Goal: Information Seeking & Learning: Learn about a topic

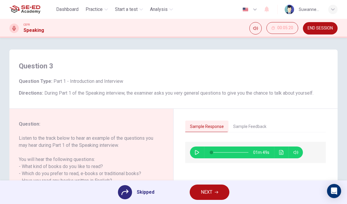
scroll to position [72, 0]
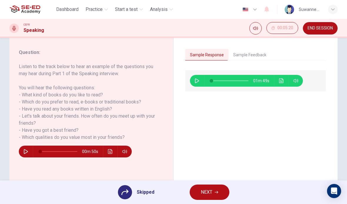
click at [206, 193] on span "NEXT" at bounding box center [206, 192] width 11 height 8
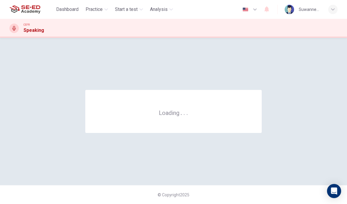
scroll to position [0, 0]
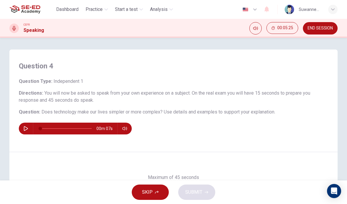
click at [28, 126] on button "button" at bounding box center [25, 128] width 9 height 12
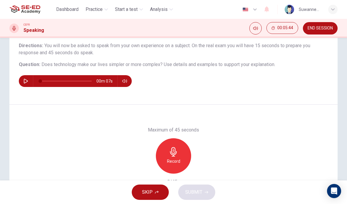
scroll to position [49, 0]
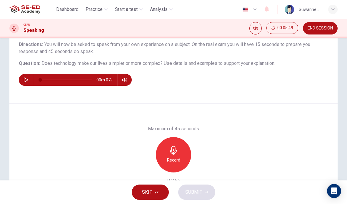
click at [175, 151] on icon "button" at bounding box center [173, 150] width 7 height 9
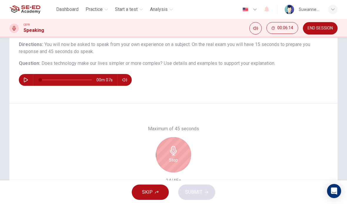
click at [172, 151] on icon "button" at bounding box center [173, 150] width 7 height 9
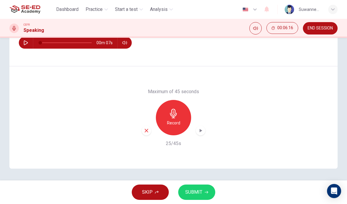
scroll to position [86, 0]
click at [135, 52] on div "Question 4 Question Type : Independent 1 Directions : You will now be asked to …" at bounding box center [173, 15] width 329 height 102
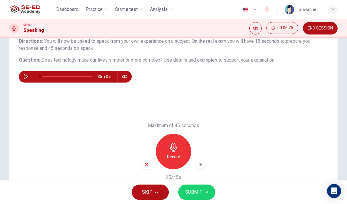
scroll to position [48, 0]
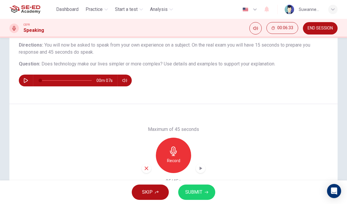
click at [154, 191] on button "SKIP" at bounding box center [150, 191] width 37 height 15
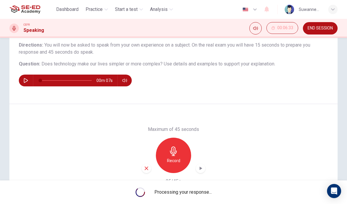
click at [148, 165] on icon "button" at bounding box center [146, 167] width 5 height 5
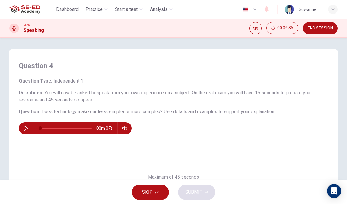
click at [98, 11] on span "Practice" at bounding box center [94, 9] width 17 height 7
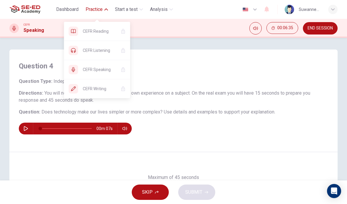
scroll to position [0, 0]
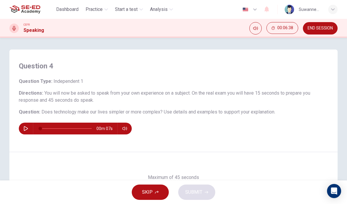
click at [102, 11] on span "Practice" at bounding box center [94, 9] width 17 height 7
click at [102, 12] on span "Practice" at bounding box center [94, 9] width 17 height 7
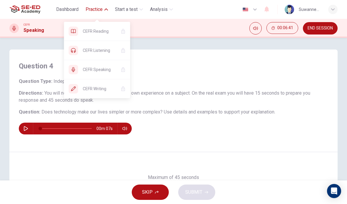
click at [106, 48] on span "CEFR Listening" at bounding box center [99, 50] width 33 height 7
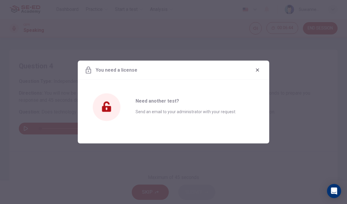
click at [262, 67] on button "button" at bounding box center [257, 69] width 9 height 9
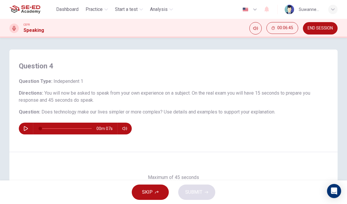
click at [95, 11] on span "Practice" at bounding box center [94, 9] width 17 height 7
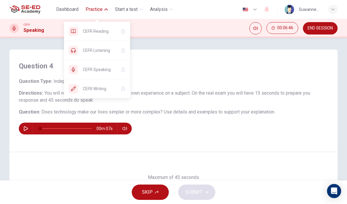
click at [110, 50] on span "CEFR Listening" at bounding box center [99, 50] width 33 height 7
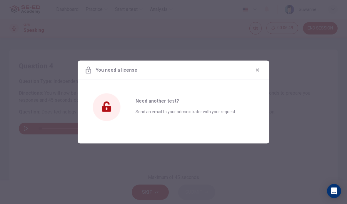
click at [262, 69] on button "button" at bounding box center [257, 69] width 9 height 9
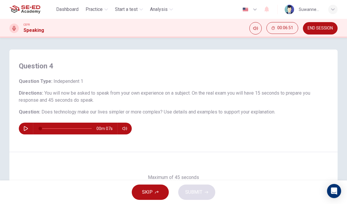
click at [96, 8] on span "Practice" at bounding box center [94, 9] width 17 height 7
click at [102, 11] on span "Practice" at bounding box center [94, 9] width 17 height 7
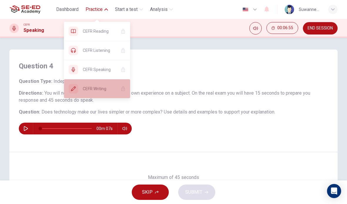
click at [101, 89] on span "CEFR Writing" at bounding box center [99, 88] width 33 height 7
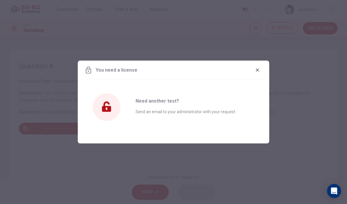
click at [265, 66] on div "You need a license" at bounding box center [174, 70] width 192 height 19
click at [253, 70] on button "button" at bounding box center [257, 69] width 9 height 9
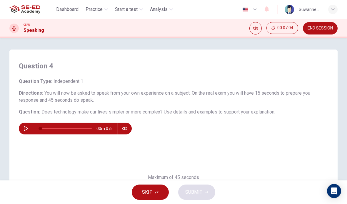
click at [95, 10] on span "Practice" at bounding box center [94, 9] width 17 height 7
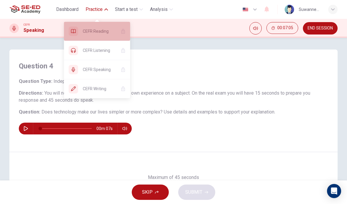
click at [86, 32] on span "CEFR Reading" at bounding box center [99, 31] width 33 height 7
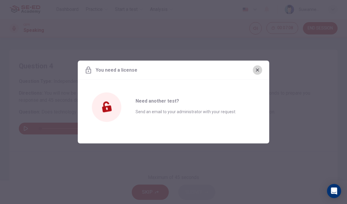
click at [261, 71] on button "button" at bounding box center [257, 69] width 9 height 9
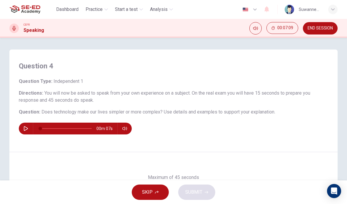
click at [95, 11] on span "Practice" at bounding box center [94, 9] width 17 height 7
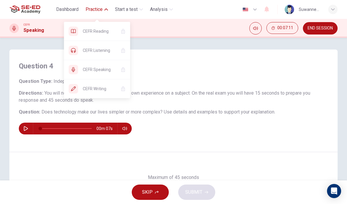
click at [107, 68] on span "CEFR Speaking" at bounding box center [99, 69] width 33 height 7
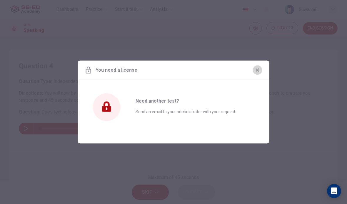
click at [262, 68] on button "button" at bounding box center [257, 69] width 9 height 9
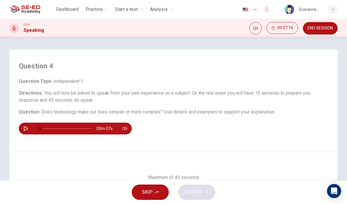
click at [30, 127] on button "button" at bounding box center [25, 128] width 9 height 12
click at [158, 191] on icon "button" at bounding box center [157, 192] width 4 height 4
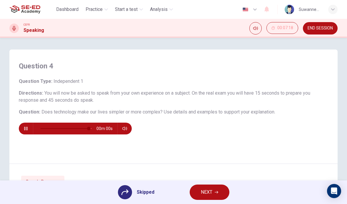
type input "0"
click at [120, 190] on div at bounding box center [125, 192] width 14 height 14
click at [132, 194] on div "Skipped" at bounding box center [136, 192] width 37 height 14
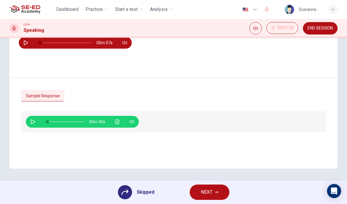
scroll to position [86, 0]
click at [33, 118] on button "button" at bounding box center [32, 122] width 9 height 12
type input "89"
click at [208, 191] on span "NEXT" at bounding box center [206, 192] width 11 height 8
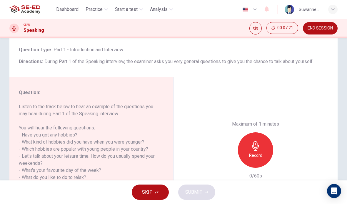
scroll to position [32, 0]
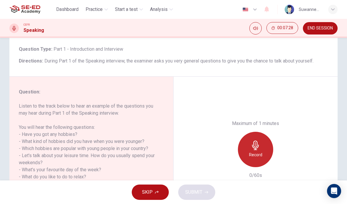
click at [258, 140] on icon "button" at bounding box center [255, 144] width 7 height 9
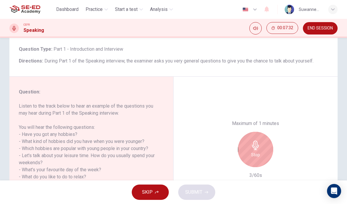
click at [259, 140] on icon "button" at bounding box center [255, 144] width 7 height 9
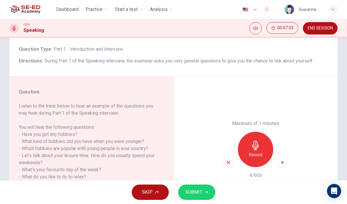
click at [231, 158] on div "button" at bounding box center [228, 162] width 9 height 9
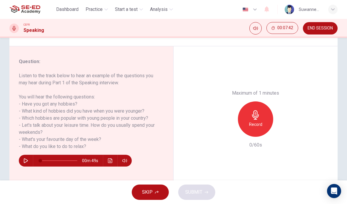
scroll to position [64, 0]
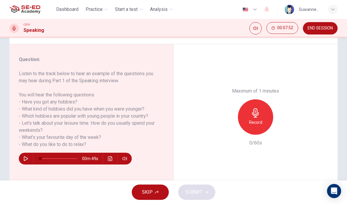
click at [256, 108] on icon "button" at bounding box center [255, 112] width 9 height 9
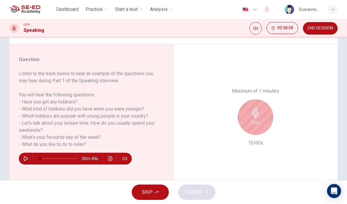
click at [257, 108] on icon "button" at bounding box center [255, 112] width 7 height 9
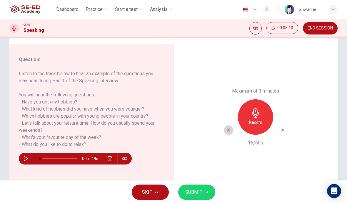
click at [229, 128] on icon "button" at bounding box center [229, 130] width 4 height 4
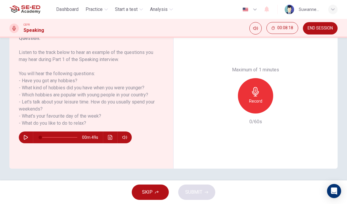
scroll to position [86, 0]
click at [30, 137] on button "button" at bounding box center [25, 137] width 9 height 12
type input "0"
click at [155, 192] on icon "button" at bounding box center [157, 192] width 4 height 4
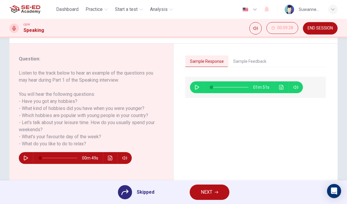
scroll to position [64, 0]
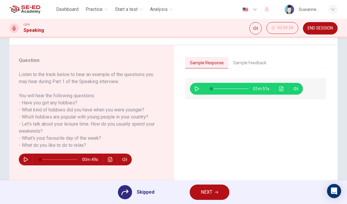
click at [258, 64] on button "Sample Feedback" at bounding box center [250, 63] width 43 height 12
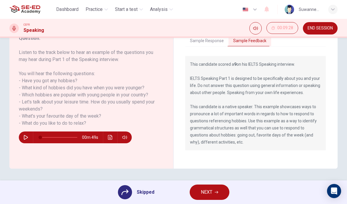
scroll to position [86, 0]
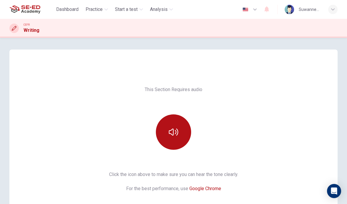
click at [175, 132] on icon "button" at bounding box center [173, 131] width 9 height 9
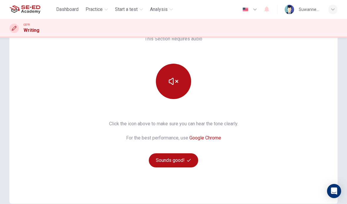
scroll to position [51, 0]
click at [182, 160] on button "Sounds good!" at bounding box center [173, 160] width 49 height 14
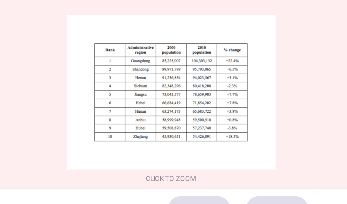
click at [122, 120] on button "Click to Zoom" at bounding box center [133, 127] width 51 height 14
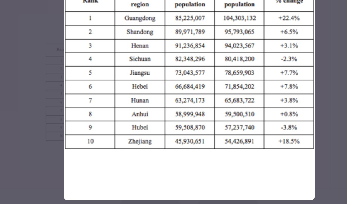
click at [120, 108] on img at bounding box center [174, 109] width 150 height 156
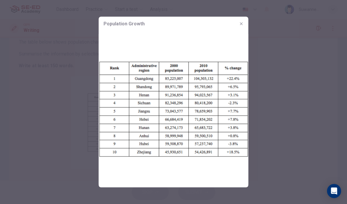
click at [242, 28] on button "button" at bounding box center [241, 23] width 9 height 9
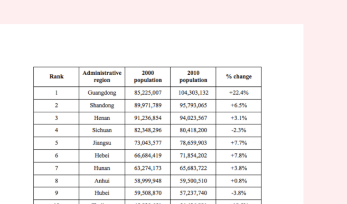
scroll to position [34, 0]
click at [108, 137] on button "Click to Zoom" at bounding box center [133, 144] width 51 height 14
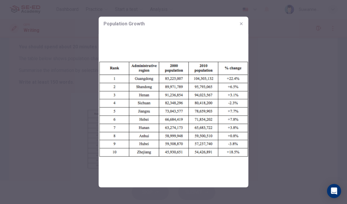
click at [243, 25] on icon "button" at bounding box center [241, 23] width 5 height 5
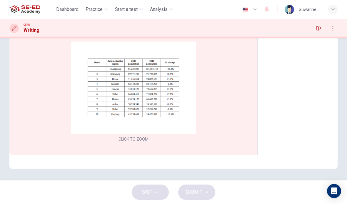
scroll to position [86, 0]
click at [158, 191] on div "SKIP SUBMIT" at bounding box center [173, 192] width 347 height 24
click at [218, 93] on div "Click to Zoom" at bounding box center [133, 93] width 229 height 102
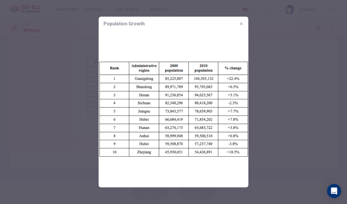
click at [245, 21] on button "button" at bounding box center [241, 23] width 9 height 9
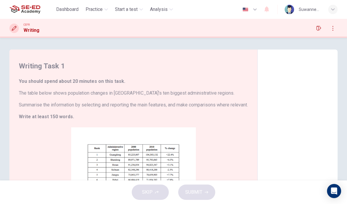
scroll to position [0, 0]
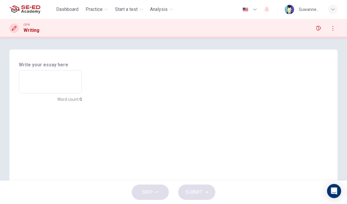
click at [198, 79] on div "Writing Task 1 You should spend about 20 minutes on this task. The table below …" at bounding box center [173, 151] width 329 height 205
click at [55, 76] on textarea at bounding box center [50, 82] width 55 height 14
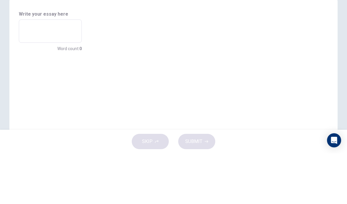
type textarea "T"
type textarea "x"
type textarea "To"
type textarea "x"
type textarea "Top"
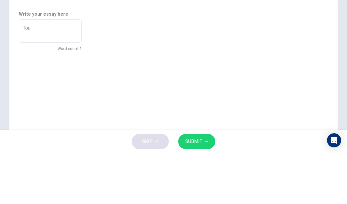
type textarea "x"
type textarea "To"
type textarea "x"
type textarea "T"
type textarea "x"
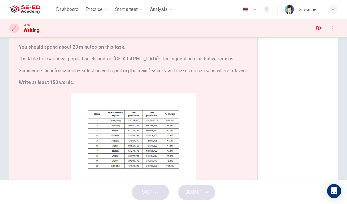
scroll to position [35, 0]
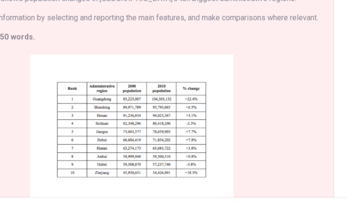
click at [108, 136] on button "Click to Zoom" at bounding box center [133, 143] width 51 height 14
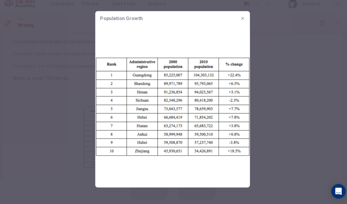
click at [238, 19] on button "button" at bounding box center [241, 23] width 9 height 9
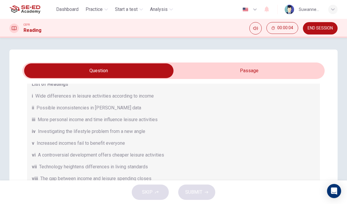
scroll to position [55, 0]
click at [252, 69] on input "checkbox" at bounding box center [99, 70] width 454 height 15
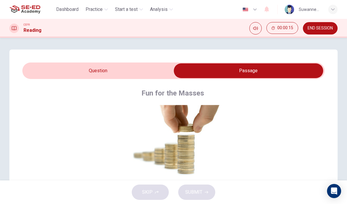
click at [104, 70] on input "checkbox" at bounding box center [249, 70] width 454 height 15
checkbox input "false"
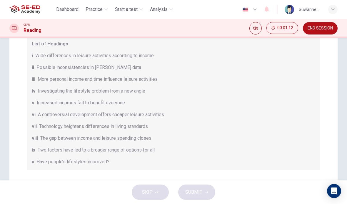
scroll to position [31, 0]
click at [96, 9] on span "Practice" at bounding box center [94, 9] width 17 height 7
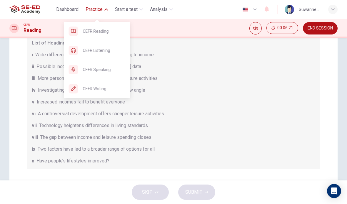
click at [104, 31] on span "CEFR Reading" at bounding box center [104, 31] width 43 height 7
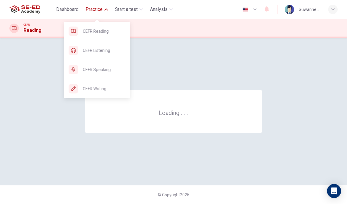
scroll to position [0, 0]
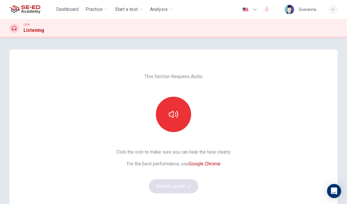
click at [179, 114] on button "button" at bounding box center [173, 114] width 35 height 35
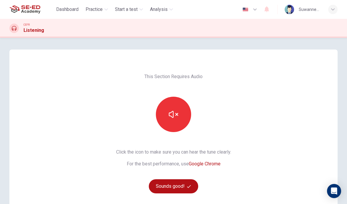
click at [175, 183] on button "Sounds good!" at bounding box center [173, 186] width 49 height 14
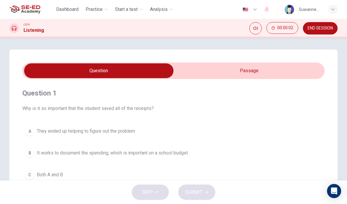
click at [246, 69] on input "checkbox" at bounding box center [99, 70] width 454 height 15
checkbox input "true"
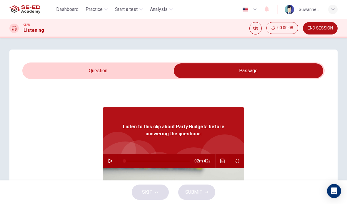
click at [114, 157] on button "button" at bounding box center [109, 161] width 9 height 14
type input "1"
click at [111, 67] on input "checkbox" at bounding box center [249, 70] width 454 height 15
checkbox input "false"
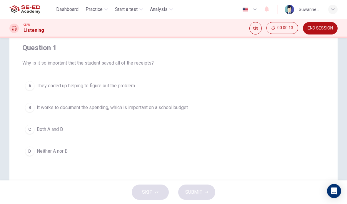
scroll to position [46, 0]
click at [34, 129] on div "C" at bounding box center [29, 128] width 9 height 9
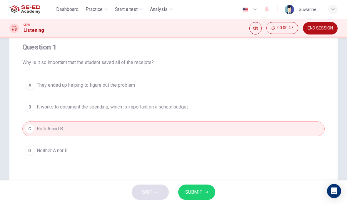
click at [205, 191] on icon "button" at bounding box center [207, 192] width 4 height 4
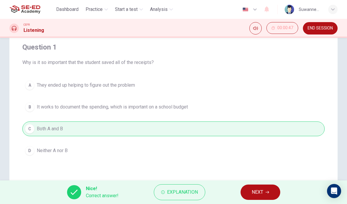
click at [259, 191] on span "NEXT" at bounding box center [257, 192] width 11 height 8
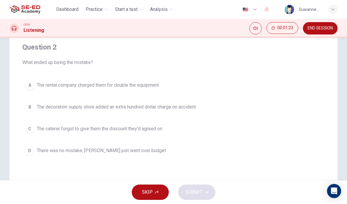
click at [32, 108] on div "B" at bounding box center [29, 106] width 9 height 9
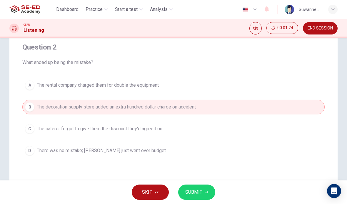
click at [199, 189] on span "SUBMIT" at bounding box center [193, 192] width 17 height 8
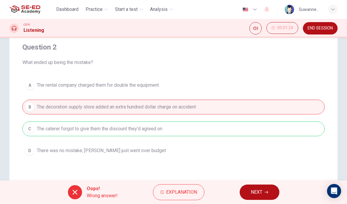
click at [191, 195] on span "Explanation" at bounding box center [181, 192] width 31 height 8
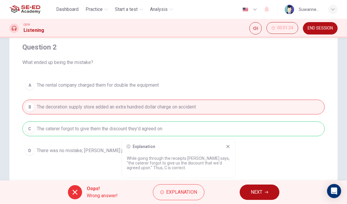
click at [264, 188] on button "NEXT" at bounding box center [260, 191] width 40 height 15
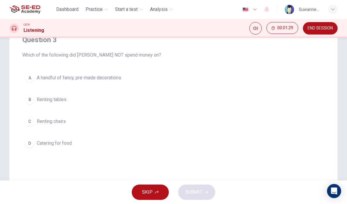
scroll to position [57, 0]
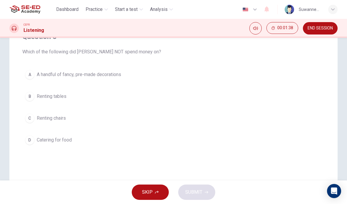
click at [27, 140] on div "D" at bounding box center [29, 139] width 9 height 9
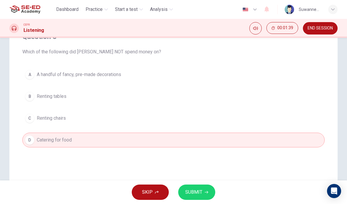
click at [203, 188] on button "SUBMIT" at bounding box center [196, 191] width 37 height 15
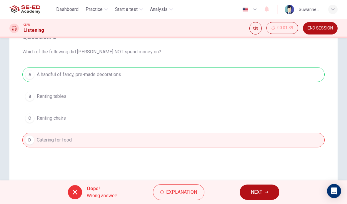
click at [192, 191] on span "Explanation" at bounding box center [181, 192] width 31 height 8
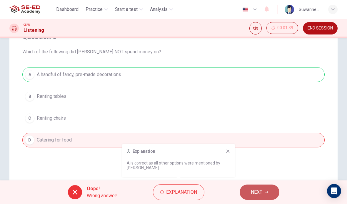
click at [260, 191] on span "NEXT" at bounding box center [256, 192] width 11 height 8
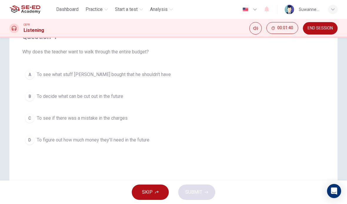
click at [97, 162] on div "Question 4 Why does the teacher want to walk through the entire budget? A To se…" at bounding box center [173, 111] width 329 height 237
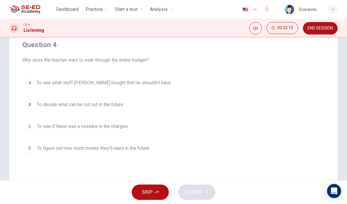
scroll to position [49, 0]
click at [33, 146] on div "D" at bounding box center [29, 147] width 9 height 9
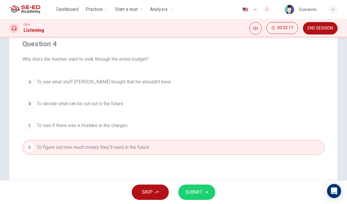
click at [190, 187] on button "SUBMIT" at bounding box center [196, 191] width 37 height 15
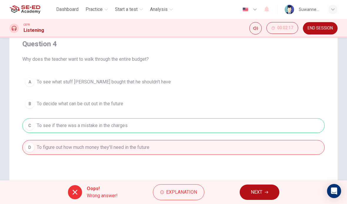
click at [177, 192] on span "Explanation" at bounding box center [181, 192] width 31 height 8
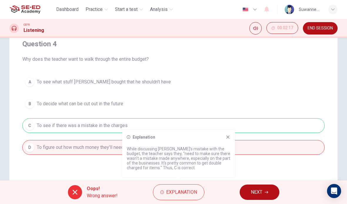
click at [261, 190] on span "NEXT" at bounding box center [256, 192] width 11 height 8
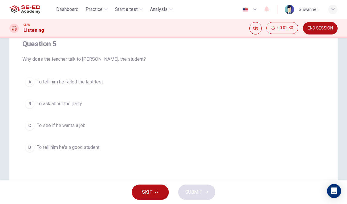
click at [32, 149] on div "D" at bounding box center [29, 147] width 9 height 9
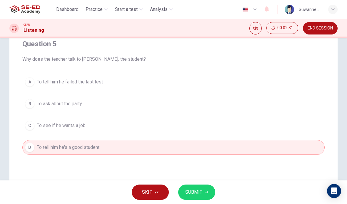
click at [197, 189] on span "SUBMIT" at bounding box center [193, 192] width 17 height 8
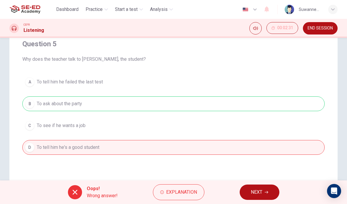
click at [176, 191] on span "Explanation" at bounding box center [181, 192] width 31 height 8
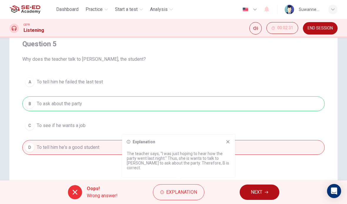
click at [187, 191] on span "Explanation" at bounding box center [181, 192] width 31 height 8
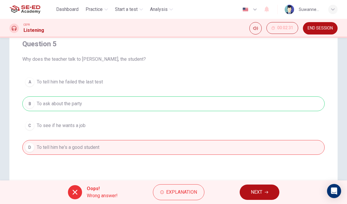
click at [185, 192] on span "Explanation" at bounding box center [181, 192] width 31 height 8
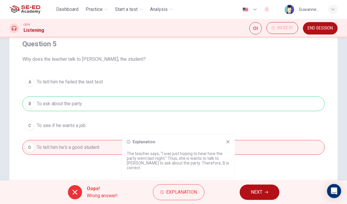
click at [266, 190] on button "NEXT" at bounding box center [260, 191] width 40 height 15
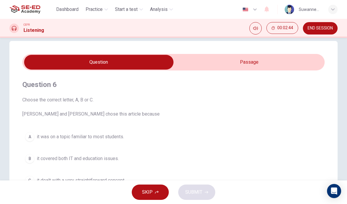
scroll to position [8, 0]
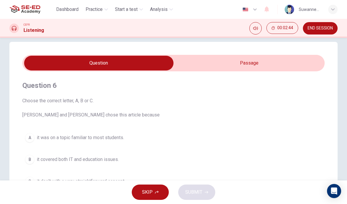
click at [254, 62] on input "checkbox" at bounding box center [99, 63] width 454 height 15
checkbox input "true"
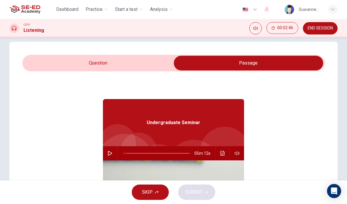
click at [110, 155] on icon "button" at bounding box center [110, 153] width 5 height 5
type input "1"
click at [110, 62] on input "checkbox" at bounding box center [249, 63] width 454 height 15
checkbox input "false"
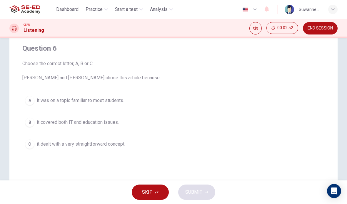
scroll to position [45, 0]
click at [32, 124] on div "B" at bounding box center [29, 121] width 9 height 9
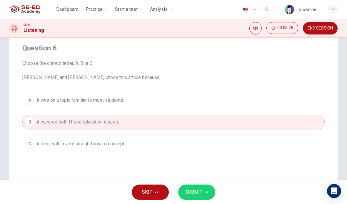
click at [202, 189] on span "SUBMIT" at bounding box center [193, 192] width 17 height 8
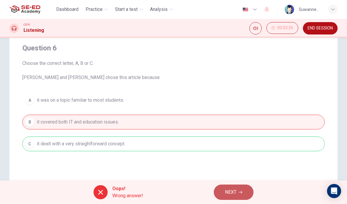
click at [237, 187] on button "NEXT" at bounding box center [234, 191] width 40 height 15
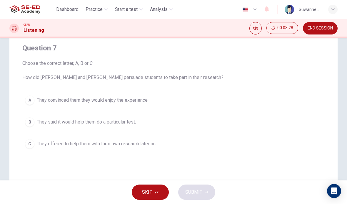
click at [121, 161] on div "Question 7 Choose the correct letter, A, B or C How did Leela and Jake persuade…" at bounding box center [173, 122] width 329 height 237
click at [34, 143] on div "C" at bounding box center [29, 143] width 9 height 9
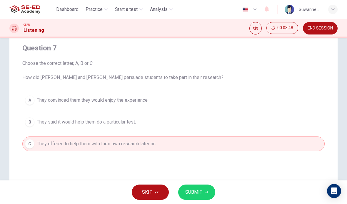
click at [202, 190] on button "SUBMIT" at bounding box center [196, 191] width 37 height 15
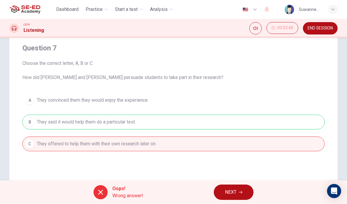
click at [238, 191] on button "NEXT" at bounding box center [234, 191] width 40 height 15
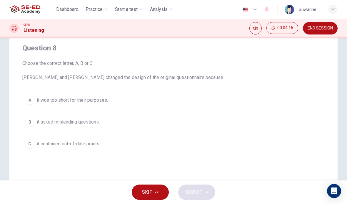
click at [31, 118] on div "B" at bounding box center [29, 121] width 9 height 9
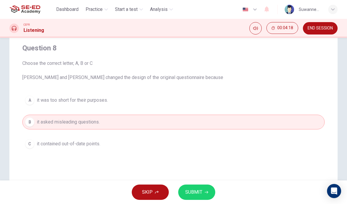
click at [205, 190] on button "SUBMIT" at bounding box center [196, 191] width 37 height 15
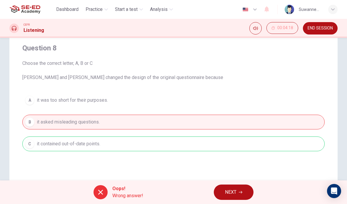
click at [236, 194] on span "NEXT" at bounding box center [230, 192] width 11 height 8
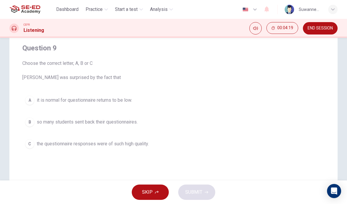
click at [105, 167] on div "Question 9 Choose the correct letter, A, B or C Leela was surprised by the fact…" at bounding box center [173, 122] width 329 height 237
click at [29, 144] on div "C" at bounding box center [29, 143] width 9 height 9
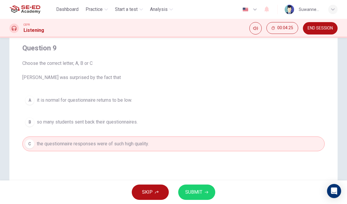
click at [207, 188] on button "SUBMIT" at bounding box center [196, 191] width 37 height 15
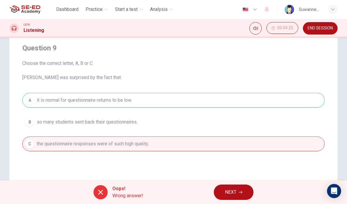
click at [241, 188] on button "NEXT" at bounding box center [234, 191] width 40 height 15
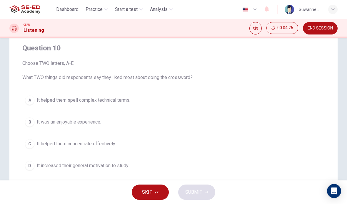
click at [165, 122] on button "B It was an enjoyable experience." at bounding box center [173, 122] width 303 height 15
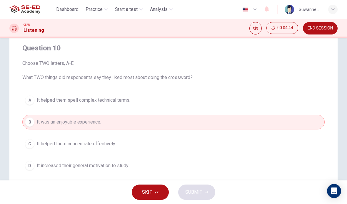
click at [35, 168] on button "D It increased their general motivation to study." at bounding box center [173, 165] width 303 height 15
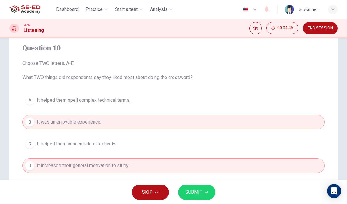
click at [198, 191] on span "SUBMIT" at bounding box center [193, 192] width 17 height 8
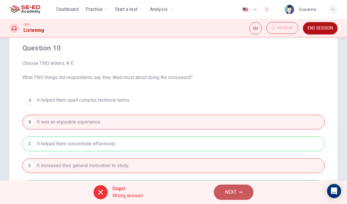
click at [238, 192] on button "NEXT" at bounding box center [234, 191] width 40 height 15
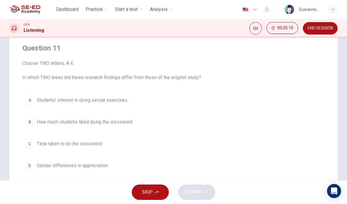
click at [27, 101] on div "A" at bounding box center [29, 99] width 9 height 9
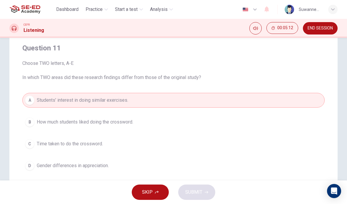
click at [200, 188] on div "SKIP SUBMIT" at bounding box center [173, 192] width 347 height 24
click at [182, 132] on div "A Students’ interest in doing similar exercises. B How much students liked doin…" at bounding box center [173, 144] width 303 height 102
click at [32, 125] on div "B" at bounding box center [29, 121] width 9 height 9
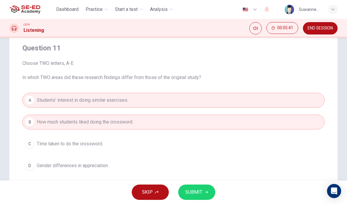
click at [196, 188] on span "SUBMIT" at bounding box center [193, 192] width 17 height 8
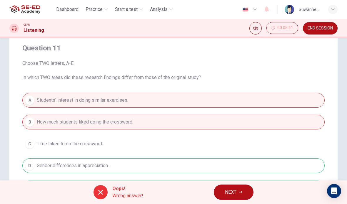
click at [157, 97] on div "A Students’ interest in doing similar exercises. B How much students liked doin…" at bounding box center [173, 144] width 303 height 102
click at [94, 144] on div "A Students’ interest in doing similar exercises. B How much students liked doin…" at bounding box center [173, 144] width 303 height 102
click at [29, 136] on div "A Students’ interest in doing similar exercises. B How much students liked doin…" at bounding box center [173, 144] width 303 height 102
click at [228, 189] on span "NEXT" at bounding box center [230, 192] width 11 height 8
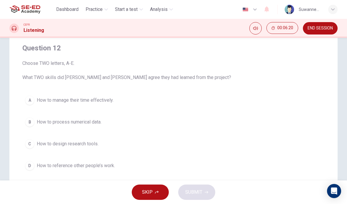
scroll to position [46, 0]
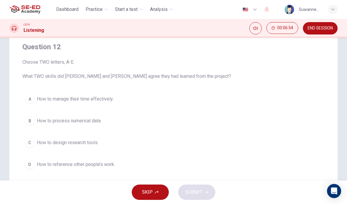
click at [204, 145] on button "C How to design research tools." at bounding box center [173, 142] width 303 height 15
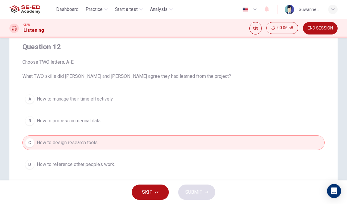
click at [242, 92] on button "A How to manage their time effectively." at bounding box center [173, 99] width 303 height 15
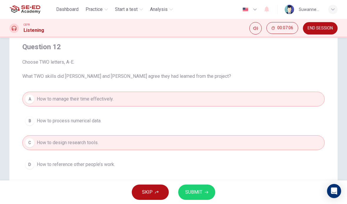
click at [130, 166] on button "D How to reference other people’s work." at bounding box center [173, 164] width 303 height 15
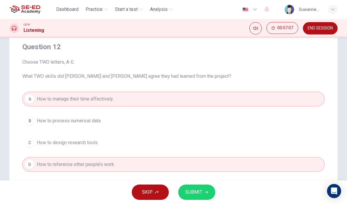
click at [200, 193] on span "SUBMIT" at bounding box center [193, 192] width 17 height 8
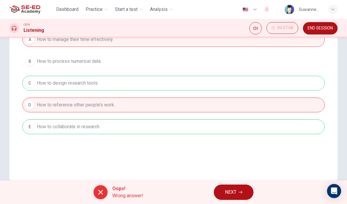
scroll to position [106, 0]
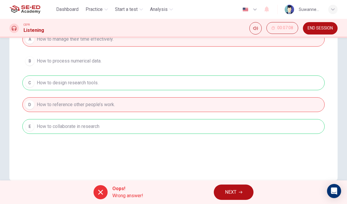
click at [228, 186] on button "NEXT" at bounding box center [234, 191] width 40 height 15
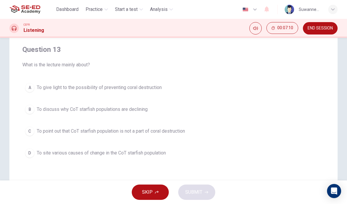
scroll to position [44, 0]
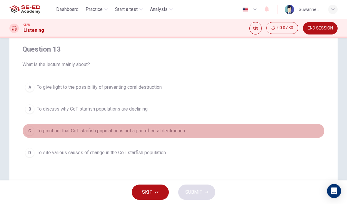
click at [154, 133] on span "To point out that CoT starfish population is not a part of coral destruction" at bounding box center [111, 130] width 148 height 7
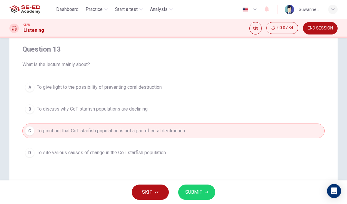
click at [162, 156] on span "To site various causes of change in the CoT starfish population" at bounding box center [101, 152] width 129 height 7
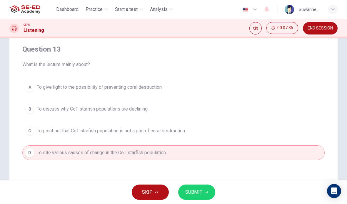
click at [198, 190] on span "SUBMIT" at bounding box center [193, 192] width 17 height 8
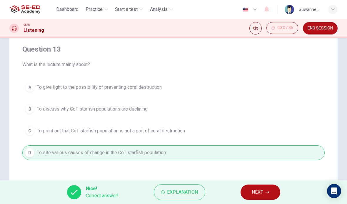
click at [253, 190] on span "NEXT" at bounding box center [257, 192] width 11 height 8
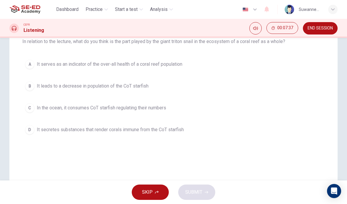
scroll to position [67, 0]
click at [170, 105] on button "C In the ocean, it consumes CoT starfish regulating their numbers" at bounding box center [173, 107] width 303 height 15
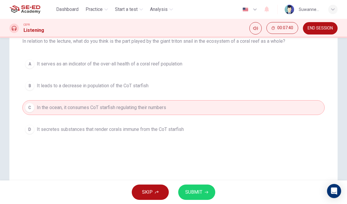
click at [201, 189] on span "SUBMIT" at bounding box center [193, 192] width 17 height 8
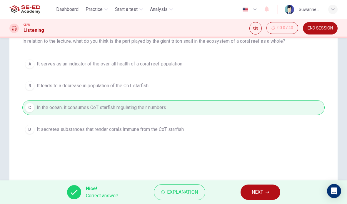
click at [257, 192] on span "NEXT" at bounding box center [257, 192] width 11 height 8
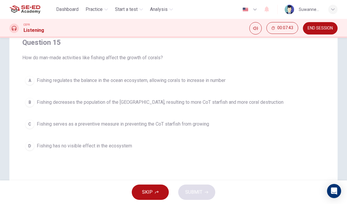
scroll to position [50, 0]
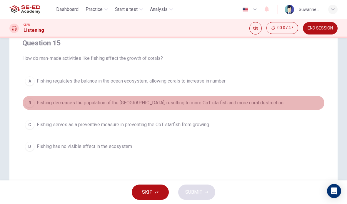
click at [210, 100] on span "Fishing decreases the population of the Triton Snail, resulting to more CoT sta…" at bounding box center [160, 102] width 247 height 7
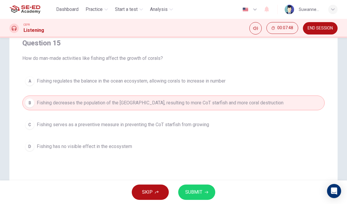
click at [199, 188] on span "SUBMIT" at bounding box center [193, 192] width 17 height 8
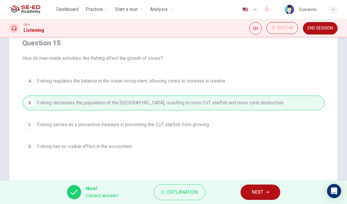
click at [253, 189] on span "NEXT" at bounding box center [257, 192] width 11 height 8
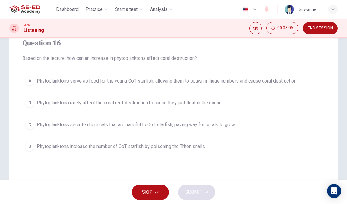
click at [217, 82] on span "Phytoplanktons serve as food for the young CoT starfish, allowing them to spawn…" at bounding box center [167, 80] width 260 height 7
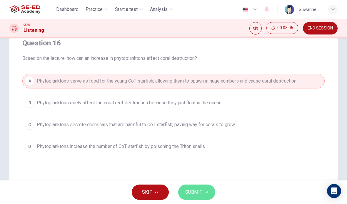
click at [207, 189] on button "SUBMIT" at bounding box center [196, 191] width 37 height 15
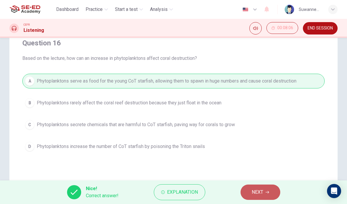
click at [265, 189] on button "NEXT" at bounding box center [261, 191] width 40 height 15
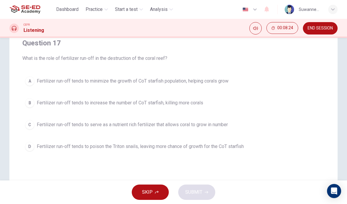
click at [218, 81] on span "Fertilizer run-off tends to minimize the growth of CoT starfish population, hel…" at bounding box center [133, 80] width 192 height 7
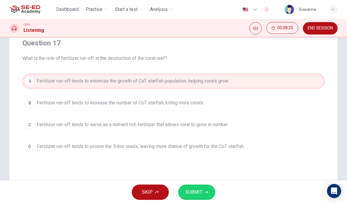
click at [202, 191] on span "SUBMIT" at bounding box center [193, 192] width 17 height 8
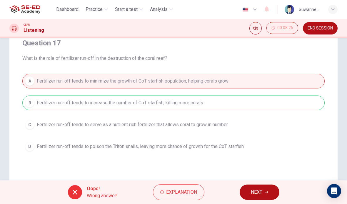
click at [253, 188] on span "NEXT" at bounding box center [256, 192] width 11 height 8
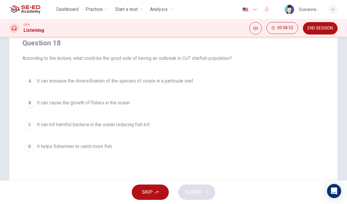
click at [133, 104] on button "B It can cause the growth of fishes in the ocean" at bounding box center [173, 102] width 303 height 15
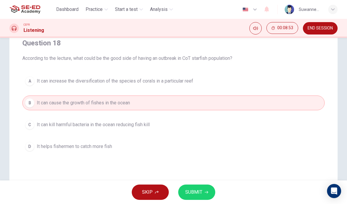
click at [198, 190] on span "SUBMIT" at bounding box center [193, 192] width 17 height 8
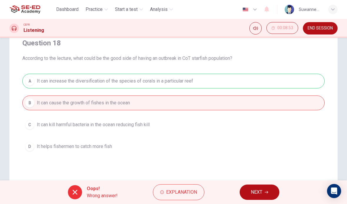
click at [190, 193] on span "Explanation" at bounding box center [181, 192] width 31 height 8
click at [253, 188] on span "NEXT" at bounding box center [256, 192] width 11 height 8
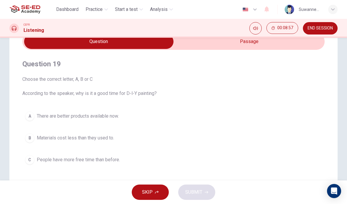
scroll to position [29, 0]
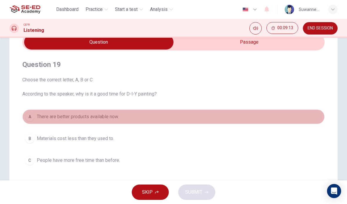
click at [112, 117] on span "There are better products available now." at bounding box center [78, 116] width 82 height 7
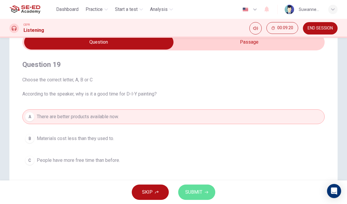
click at [196, 193] on span "SUBMIT" at bounding box center [193, 192] width 17 height 8
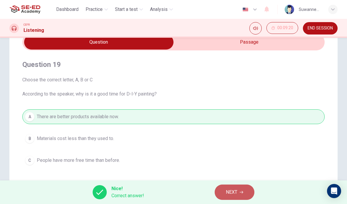
click at [237, 190] on span "NEXT" at bounding box center [231, 192] width 11 height 8
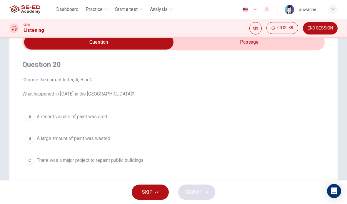
click at [105, 138] on span "A large amount of paint was wasted" at bounding box center [74, 138] width 74 height 7
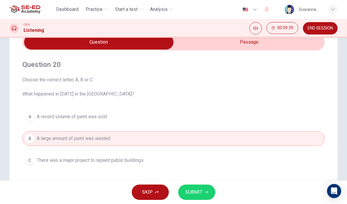
click at [200, 189] on span "SUBMIT" at bounding box center [193, 192] width 17 height 8
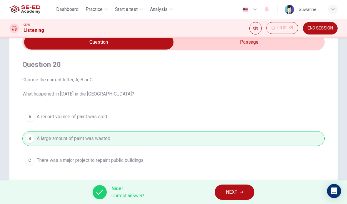
click at [243, 191] on icon "button" at bounding box center [242, 192] width 4 height 3
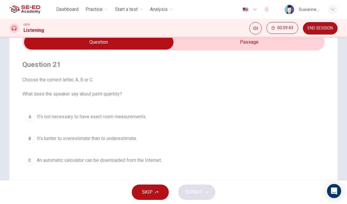
click at [145, 116] on span "It’s not necessary to have exact room measurements." at bounding box center [92, 116] width 110 height 7
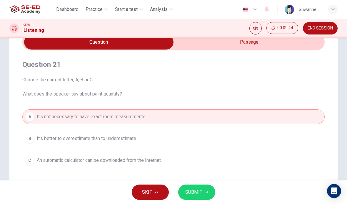
click at [202, 188] on button "SUBMIT" at bounding box center [196, 191] width 37 height 15
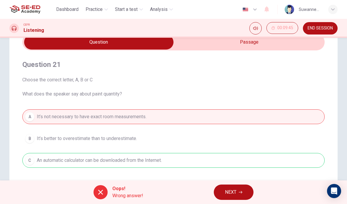
click at [315, 109] on div "Question 21 Choose the correct letter, A, B or C What does the speaker say abou…" at bounding box center [173, 113] width 303 height 127
click at [237, 189] on button "NEXT" at bounding box center [234, 191] width 40 height 15
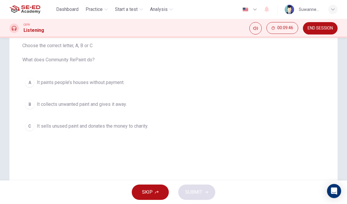
scroll to position [61, 0]
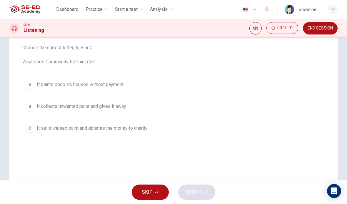
click at [148, 128] on span "It sells unused paint and donates the money to charity." at bounding box center [93, 128] width 112 height 7
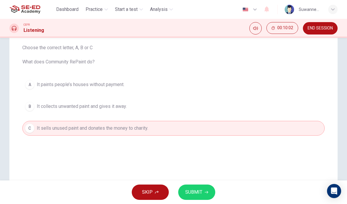
click at [201, 190] on span "SUBMIT" at bounding box center [193, 192] width 17 height 8
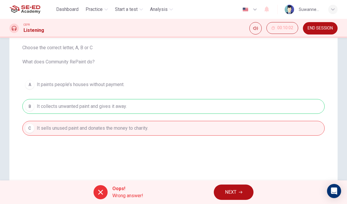
click at [232, 196] on button "NEXT" at bounding box center [234, 191] width 40 height 15
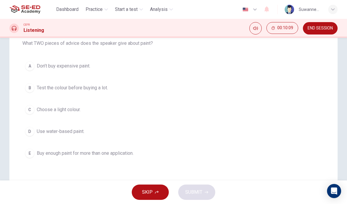
scroll to position [79, 0]
click at [101, 90] on span "Test the colour before buying a lot." at bounding box center [72, 87] width 71 height 7
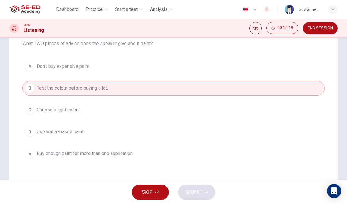
click at [91, 158] on button "E Buy enough paint for more than one application." at bounding box center [173, 153] width 303 height 15
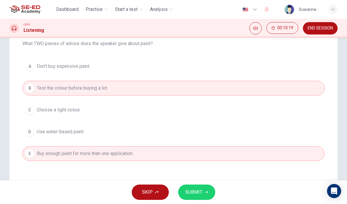
click at [200, 190] on span "SUBMIT" at bounding box center [193, 192] width 17 height 8
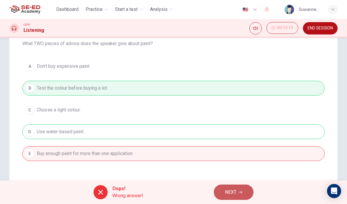
click at [237, 190] on button "NEXT" at bounding box center [234, 191] width 40 height 15
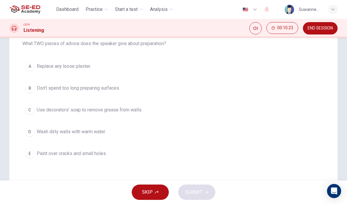
click at [43, 62] on button "A Replace any loose plaster." at bounding box center [173, 66] width 303 height 15
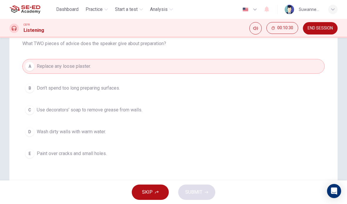
click at [103, 131] on span "Wash dirty walls with warm water." at bounding box center [71, 131] width 69 height 7
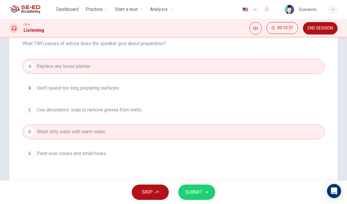
click at [198, 185] on button "SUBMIT" at bounding box center [196, 191] width 37 height 15
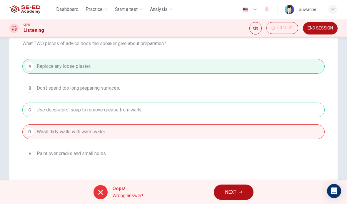
click at [239, 195] on button "NEXT" at bounding box center [234, 191] width 40 height 15
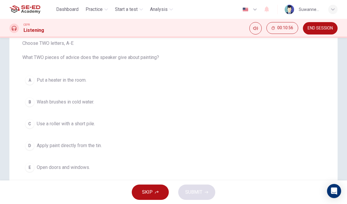
scroll to position [64, 0]
click at [76, 169] on span "Open doors and windows." at bounding box center [63, 168] width 53 height 7
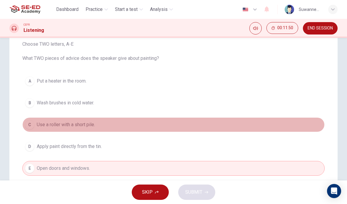
click at [86, 124] on span "Use a roller with a short pile." at bounding box center [66, 124] width 58 height 7
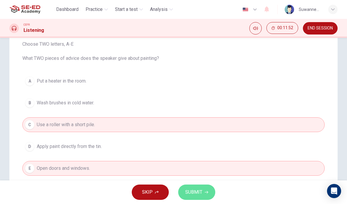
click at [204, 189] on button "SUBMIT" at bounding box center [196, 191] width 37 height 15
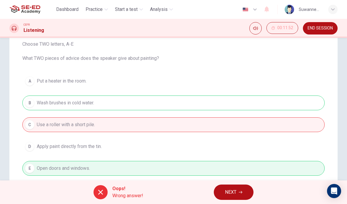
click at [238, 190] on button "NEXT" at bounding box center [234, 191] width 40 height 15
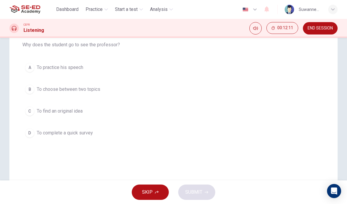
scroll to position [63, 0]
click at [41, 69] on span "To practice his speech" at bounding box center [60, 67] width 47 height 7
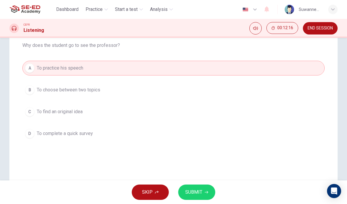
click at [62, 111] on span "To find an original idea" at bounding box center [60, 111] width 46 height 7
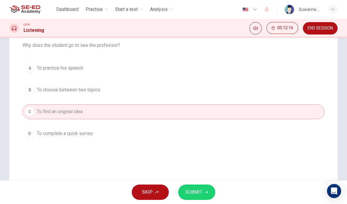
click at [203, 187] on button "SUBMIT" at bounding box center [196, 191] width 37 height 15
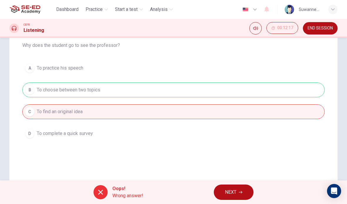
click at [237, 192] on span "NEXT" at bounding box center [230, 192] width 11 height 8
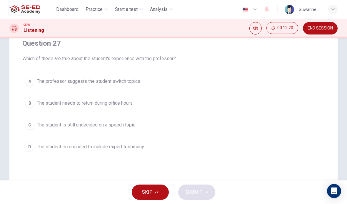
scroll to position [49, 0]
click at [131, 126] on span "The student is still undecided on a speech topic" at bounding box center [86, 125] width 99 height 7
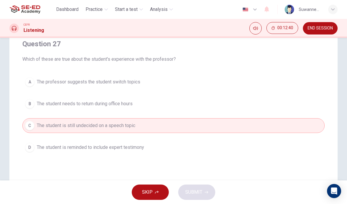
click at [144, 149] on span "The student is reminded to include expert testimony" at bounding box center [90, 147] width 107 height 7
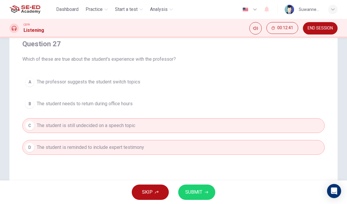
click at [202, 193] on button "SUBMIT" at bounding box center [196, 191] width 37 height 15
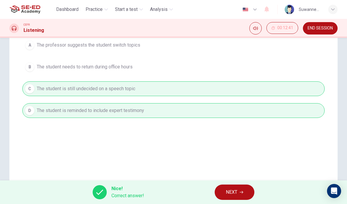
scroll to position [85, 0]
click at [239, 189] on button "NEXT" at bounding box center [235, 191] width 40 height 15
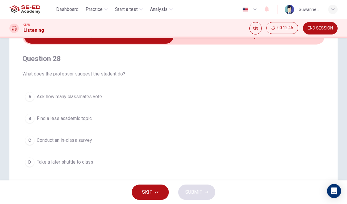
scroll to position [35, 0]
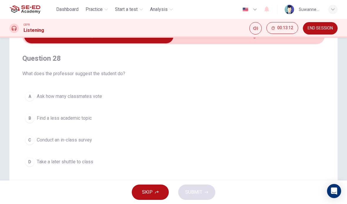
click at [76, 118] on span "Find a less academic topic" at bounding box center [64, 118] width 55 height 7
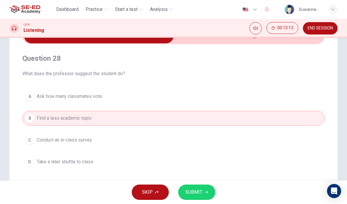
click at [87, 163] on span "Take a later shuttle to class" at bounding box center [65, 161] width 57 height 7
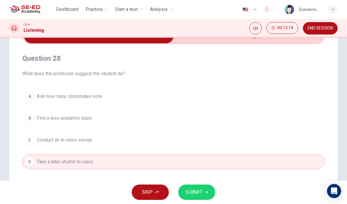
click at [203, 189] on button "SUBMIT" at bounding box center [196, 191] width 37 height 15
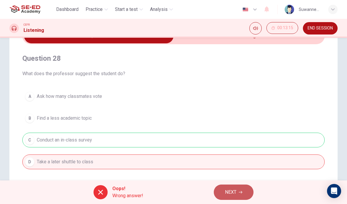
click at [230, 193] on span "NEXT" at bounding box center [230, 192] width 11 height 8
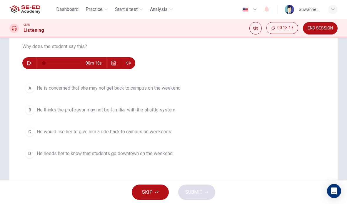
scroll to position [61, 0]
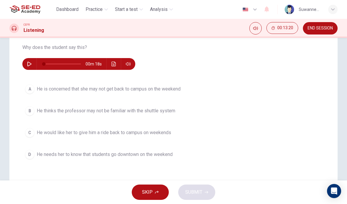
click at [32, 64] on button "button" at bounding box center [29, 64] width 9 height 12
type input "0"
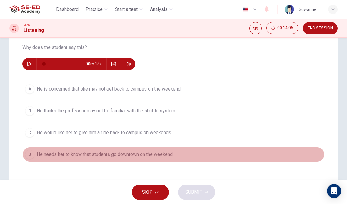
click at [28, 159] on button "D He needs her to know that students go downtown on the weekend" at bounding box center [173, 154] width 303 height 15
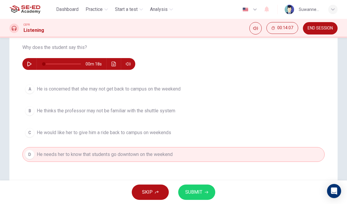
click at [196, 187] on button "SUBMIT" at bounding box center [196, 191] width 37 height 15
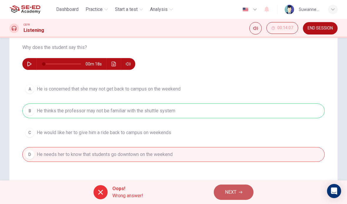
click at [238, 189] on button "NEXT" at bounding box center [234, 191] width 40 height 15
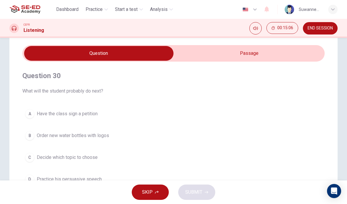
scroll to position [18, 0]
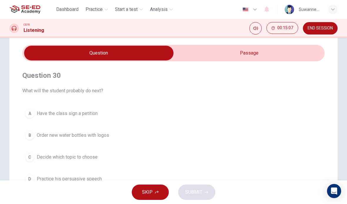
click at [258, 52] on input "checkbox" at bounding box center [99, 53] width 454 height 15
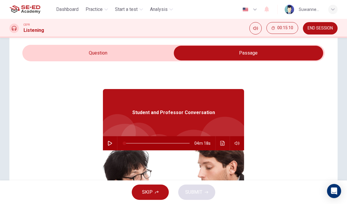
click at [115, 142] on button "button" at bounding box center [109, 143] width 9 height 14
click at [105, 52] on input "checkbox" at bounding box center [249, 53] width 454 height 15
checkbox input "false"
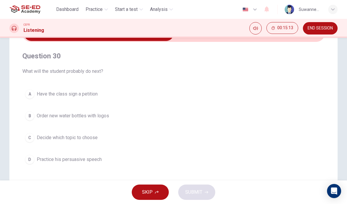
scroll to position [39, 0]
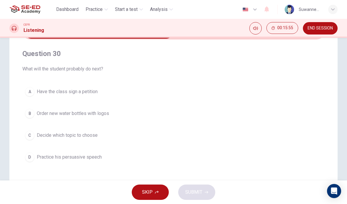
click at [31, 137] on div "C" at bounding box center [29, 134] width 9 height 9
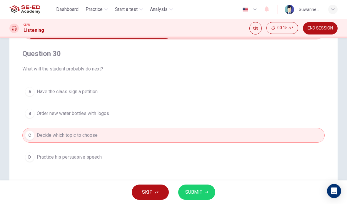
click at [30, 110] on div "B" at bounding box center [29, 113] width 9 height 9
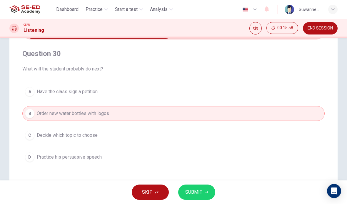
click at [207, 187] on button "SUBMIT" at bounding box center [196, 191] width 37 height 15
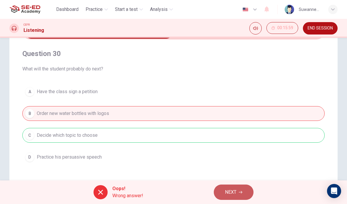
click at [235, 189] on span "NEXT" at bounding box center [230, 192] width 11 height 8
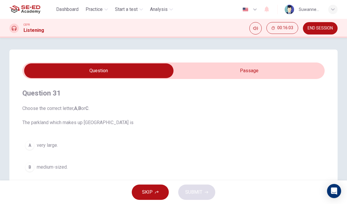
scroll to position [0, 0]
click at [255, 68] on input "checkbox" at bounding box center [99, 70] width 454 height 15
checkbox input "true"
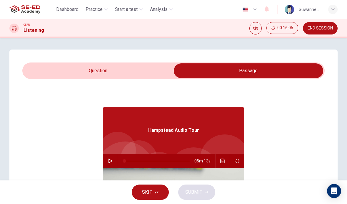
click at [107, 165] on button "button" at bounding box center [109, 161] width 9 height 14
type input "1"
click at [116, 68] on input "checkbox" at bounding box center [249, 70] width 454 height 15
checkbox input "false"
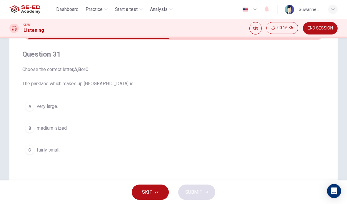
scroll to position [42, 0]
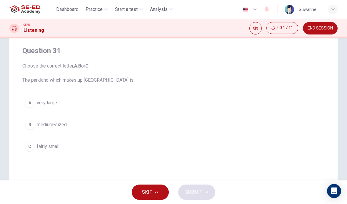
click at [33, 102] on div "A" at bounding box center [29, 102] width 9 height 9
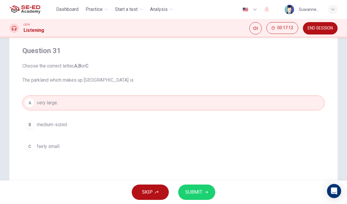
click at [199, 191] on span "SUBMIT" at bounding box center [193, 192] width 17 height 8
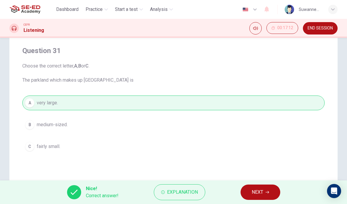
click at [262, 189] on span "NEXT" at bounding box center [257, 192] width 11 height 8
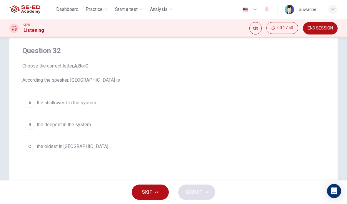
click at [29, 105] on div "A" at bounding box center [29, 102] width 9 height 9
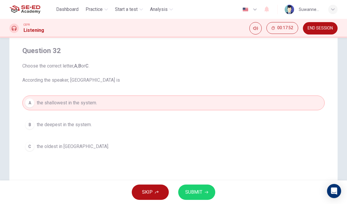
click at [200, 188] on button "SUBMIT" at bounding box center [196, 191] width 37 height 15
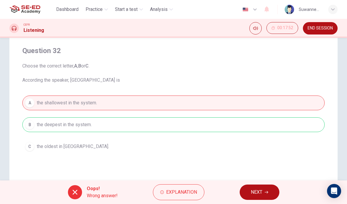
click at [190, 187] on button "Explanation" at bounding box center [179, 192] width 52 height 16
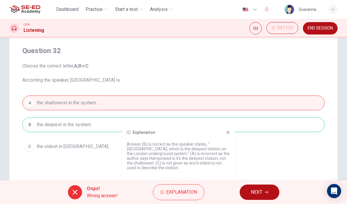
click at [262, 190] on span "NEXT" at bounding box center [256, 192] width 11 height 8
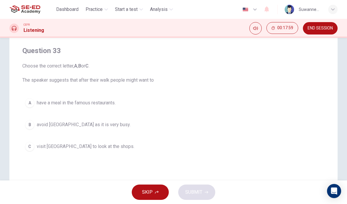
click at [24, 151] on button "C visit Hampstead village to look at the shops." at bounding box center [173, 146] width 303 height 15
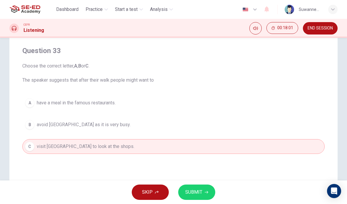
click at [194, 193] on span "SUBMIT" at bounding box center [193, 192] width 17 height 8
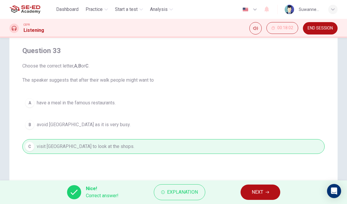
click at [252, 191] on span "NEXT" at bounding box center [257, 192] width 11 height 8
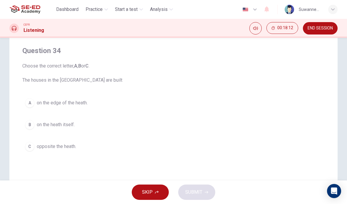
click at [26, 98] on button "A on the edge of the heath." at bounding box center [173, 102] width 303 height 15
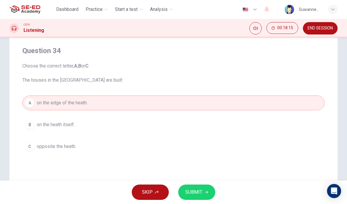
click at [199, 190] on span "SUBMIT" at bounding box center [193, 192] width 17 height 8
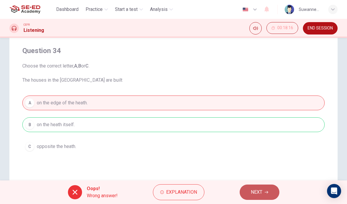
click at [253, 195] on span "NEXT" at bounding box center [256, 192] width 11 height 8
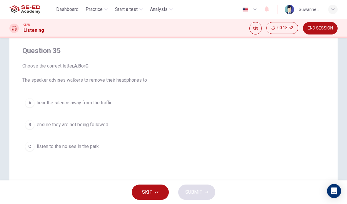
click at [27, 102] on div "A" at bounding box center [29, 102] width 9 height 9
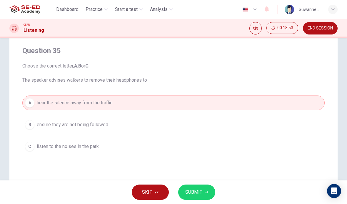
click at [200, 191] on span "SUBMIT" at bounding box center [193, 192] width 17 height 8
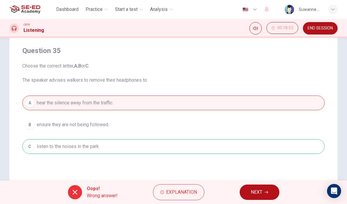
click at [262, 188] on span "NEXT" at bounding box center [256, 192] width 11 height 8
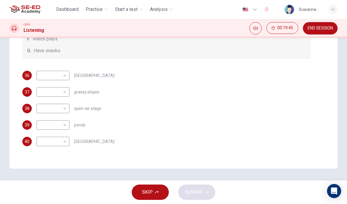
scroll to position [0, 0]
click at [65, 76] on body "This site uses cookies, as explained in our Privacy Policy . If you agree to th…" at bounding box center [173, 102] width 347 height 204
click at [50, 94] on li "B" at bounding box center [53, 94] width 33 height 9
type input "B"
click at [67, 92] on body "This site uses cookies, as explained in our Privacy Policy . If you agree to th…" at bounding box center [173, 102] width 347 height 204
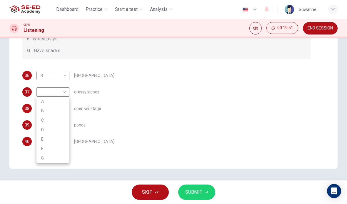
click at [55, 150] on li "F" at bounding box center [53, 148] width 33 height 9
type input "F"
click at [65, 110] on body "This site uses cookies, as explained in our Privacy Policy . If you agree to th…" at bounding box center [173, 102] width 347 height 204
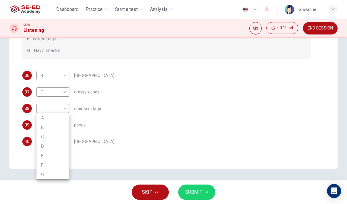
click at [58, 115] on li "A" at bounding box center [53, 117] width 33 height 9
type input "A"
click at [67, 126] on body "This site uses cookies, as explained in our Privacy Policy . If you agree to th…" at bounding box center [173, 102] width 347 height 204
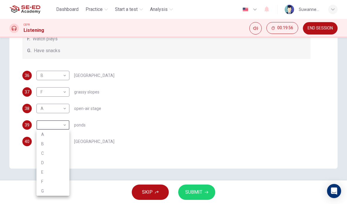
click at [53, 152] on li "C" at bounding box center [53, 152] width 33 height 9
type input "C"
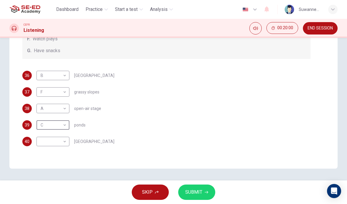
scroll to position [60, 0]
click at [65, 141] on body "This site uses cookies, as explained in our Privacy Policy . If you agree to th…" at bounding box center [173, 102] width 347 height 204
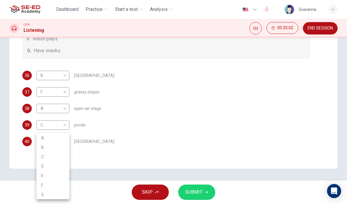
click at [51, 147] on li "B" at bounding box center [53, 147] width 33 height 9
type input "B"
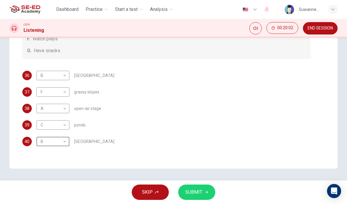
scroll to position [4, 0]
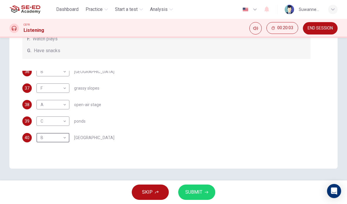
click at [198, 190] on span "SUBMIT" at bounding box center [193, 192] width 17 height 8
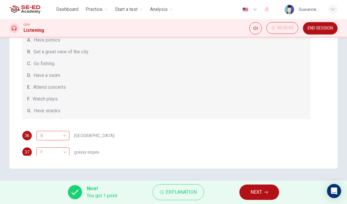
scroll to position [0, 0]
click at [263, 187] on button "NEXT" at bounding box center [260, 191] width 40 height 15
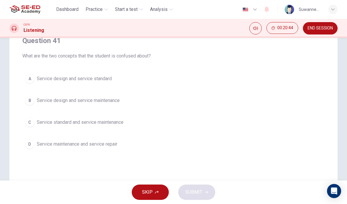
scroll to position [55, 0]
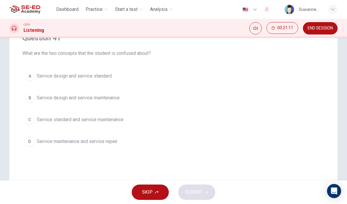
click at [30, 145] on div "D" at bounding box center [29, 141] width 9 height 9
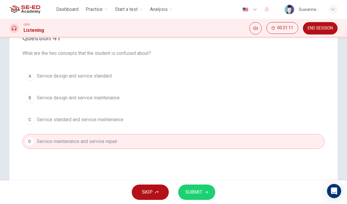
click at [202, 188] on span "SUBMIT" at bounding box center [193, 192] width 17 height 8
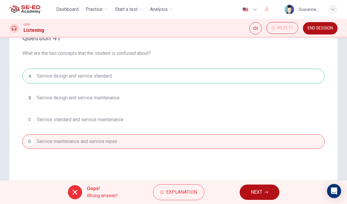
click at [265, 190] on button "NEXT" at bounding box center [260, 191] width 40 height 15
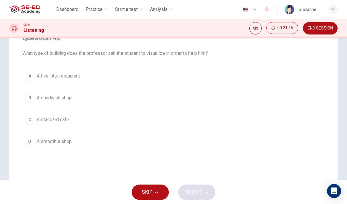
click at [32, 121] on div "C" at bounding box center [29, 119] width 9 height 9
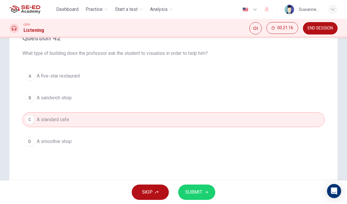
click at [201, 187] on button "SUBMIT" at bounding box center [196, 191] width 37 height 15
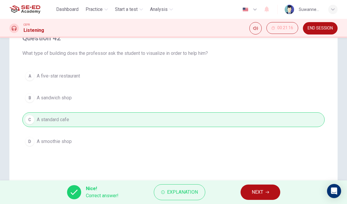
click at [261, 190] on span "NEXT" at bounding box center [257, 192] width 11 height 8
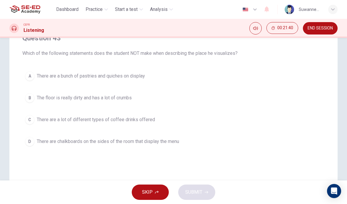
click at [27, 73] on div "A" at bounding box center [29, 75] width 9 height 9
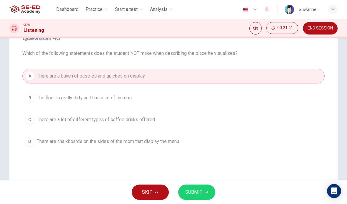
click at [207, 190] on button "SUBMIT" at bounding box center [196, 191] width 37 height 15
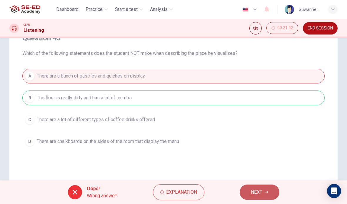
click at [254, 189] on span "NEXT" at bounding box center [256, 192] width 11 height 8
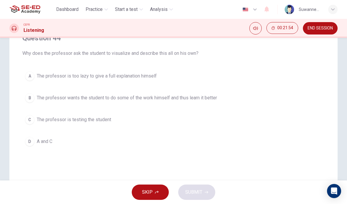
click at [35, 147] on button "D A and C" at bounding box center [173, 141] width 303 height 15
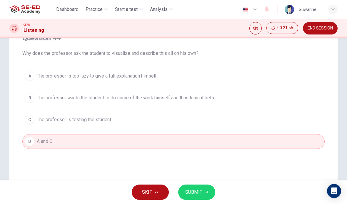
click at [206, 192] on icon "button" at bounding box center [207, 192] width 4 height 4
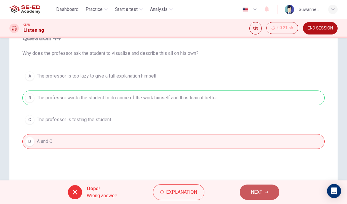
click at [265, 190] on button "NEXT" at bounding box center [260, 191] width 40 height 15
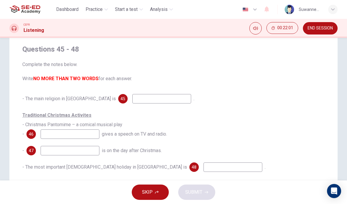
scroll to position [45, 0]
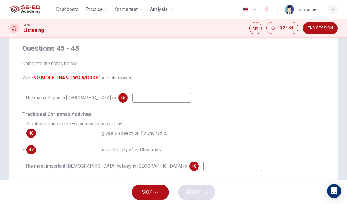
click at [132, 98] on input at bounding box center [161, 97] width 59 height 9
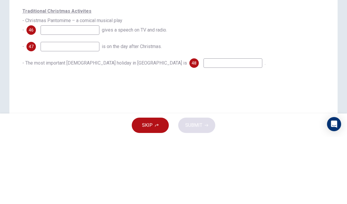
scroll to position [81, 0]
type input "Christ"
click at [76, 92] on input at bounding box center [70, 96] width 59 height 9
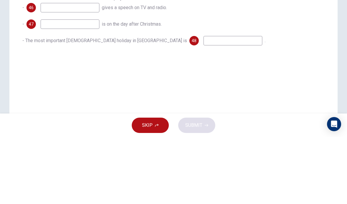
scroll to position [104, 0]
click at [72, 86] on input at bounding box center [70, 90] width 59 height 9
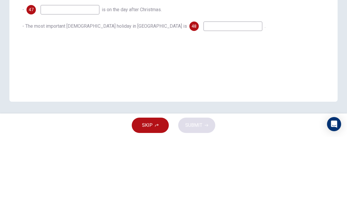
scroll to position [118, 0]
type input "B"
type input "New year"
click at [204, 88] on input at bounding box center [233, 92] width 59 height 9
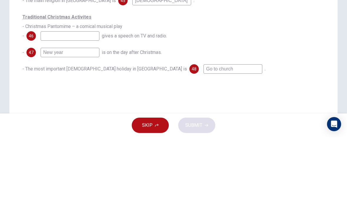
scroll to position [75, 0]
type input "Go to church"
click at [75, 98] on input at bounding box center [70, 102] width 59 height 9
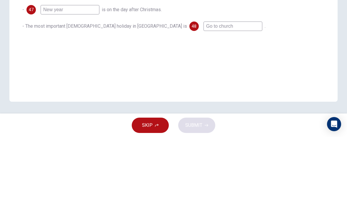
scroll to position [118, 0]
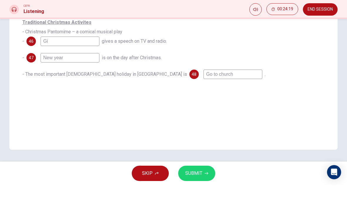
type input "G"
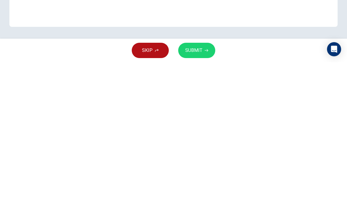
type input "Religion"
click at [199, 188] on span "SUBMIT" at bounding box center [193, 192] width 17 height 8
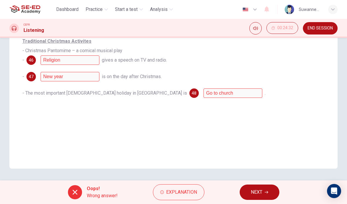
click at [188, 192] on span "Explanation" at bounding box center [181, 192] width 31 height 8
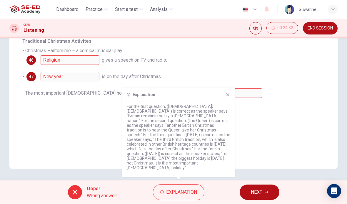
click at [224, 97] on div "- The most important Christian holiday in Britain is 48 Go to church ." at bounding box center [173, 92] width 303 height 9
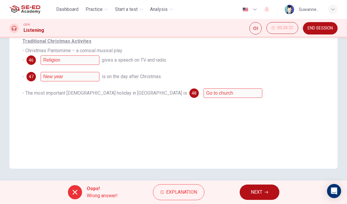
click at [263, 189] on span "NEXT" at bounding box center [256, 192] width 11 height 8
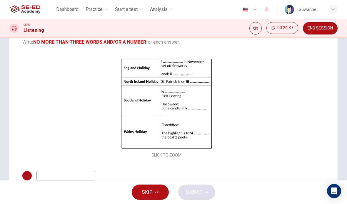
scroll to position [80, 0]
click at [242, 85] on div "Click to Zoom" at bounding box center [166, 109] width 289 height 102
